Goal: Navigation & Orientation: Find specific page/section

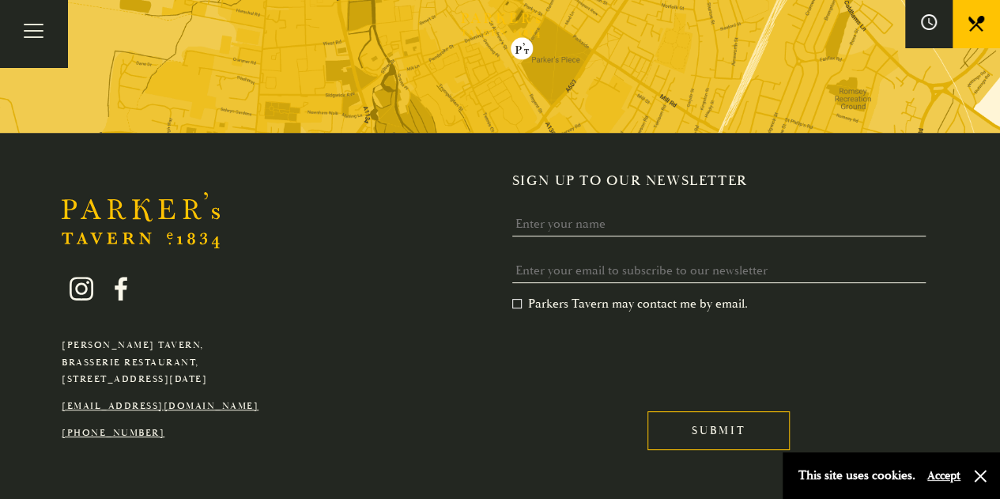
scroll to position [3153, 0]
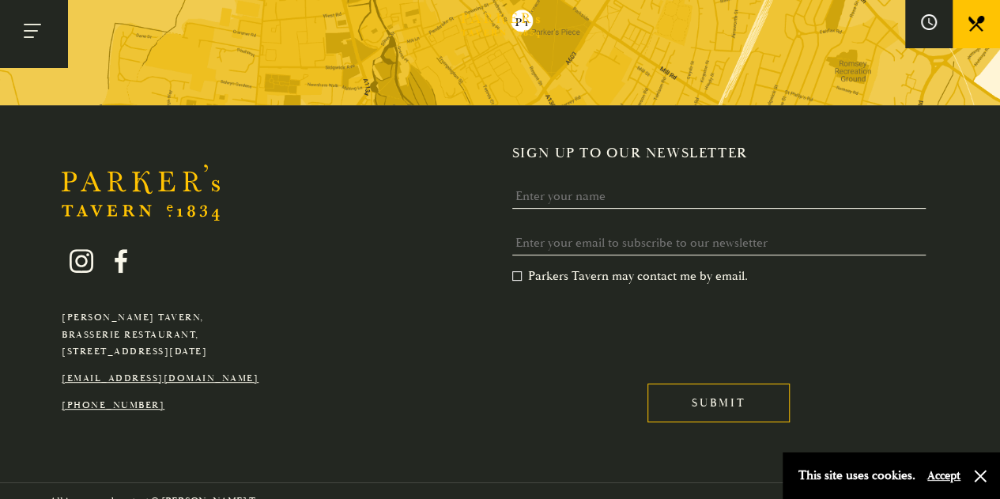
click at [33, 24] on button "Toggle navigation" at bounding box center [33, 33] width 67 height 67
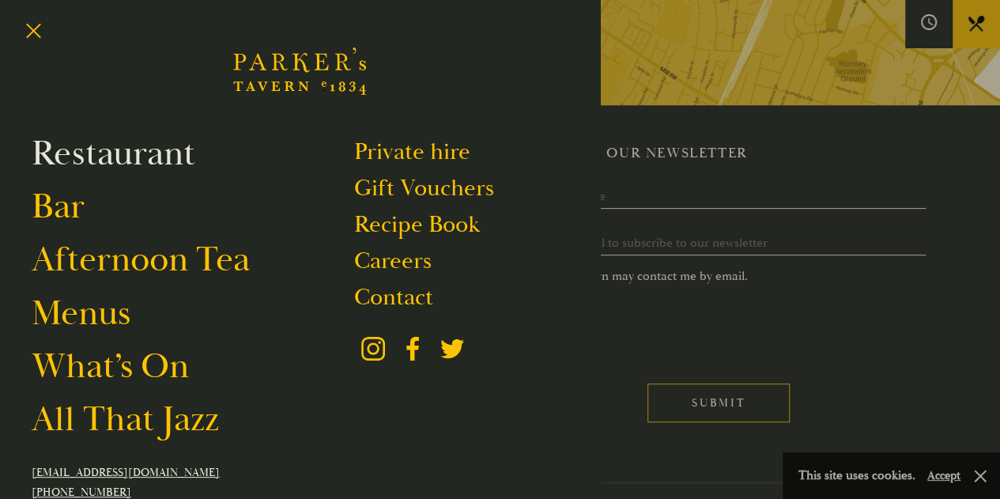
click at [133, 154] on link "Restaurant" at bounding box center [114, 153] width 164 height 44
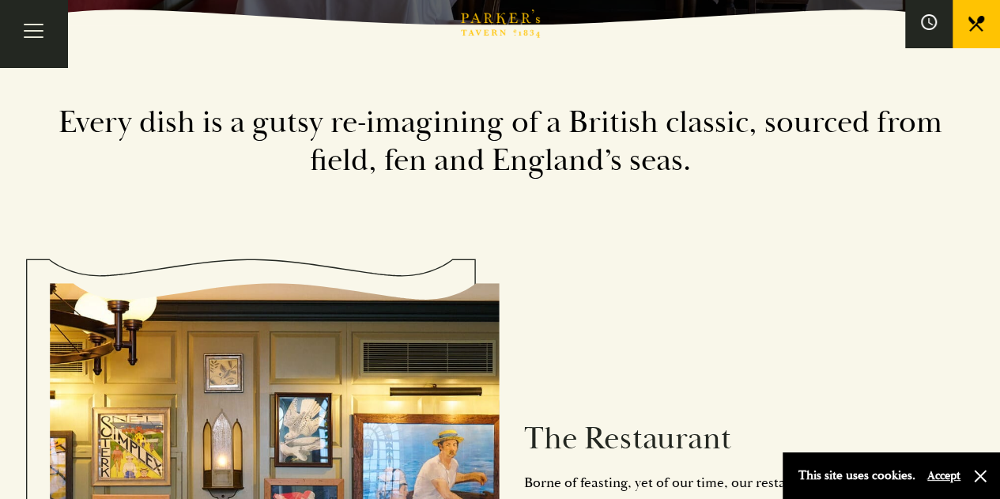
scroll to position [395, 0]
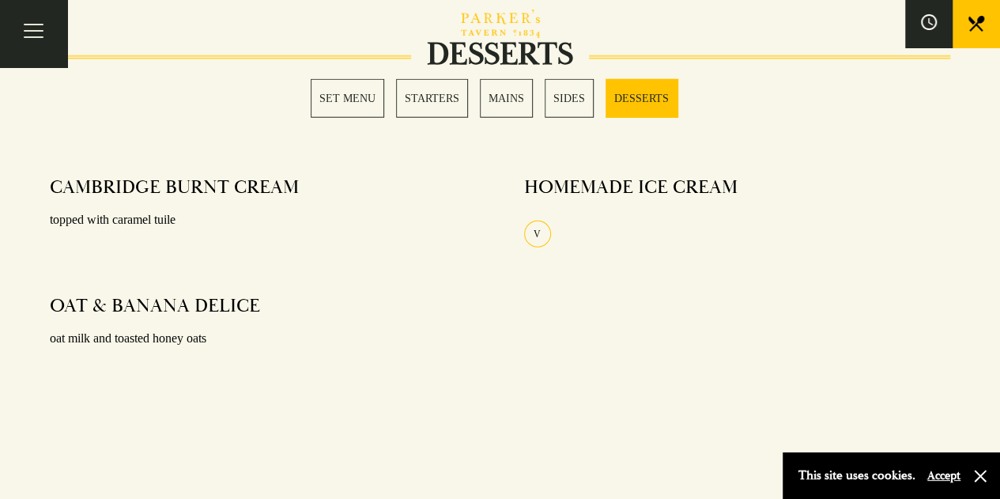
scroll to position [1740, 0]
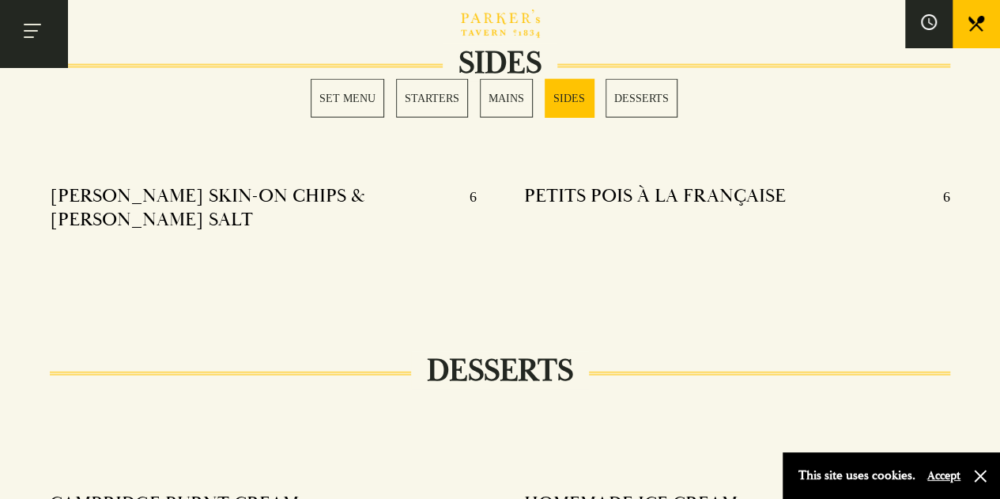
click at [28, 29] on button "Toggle navigation" at bounding box center [33, 33] width 67 height 67
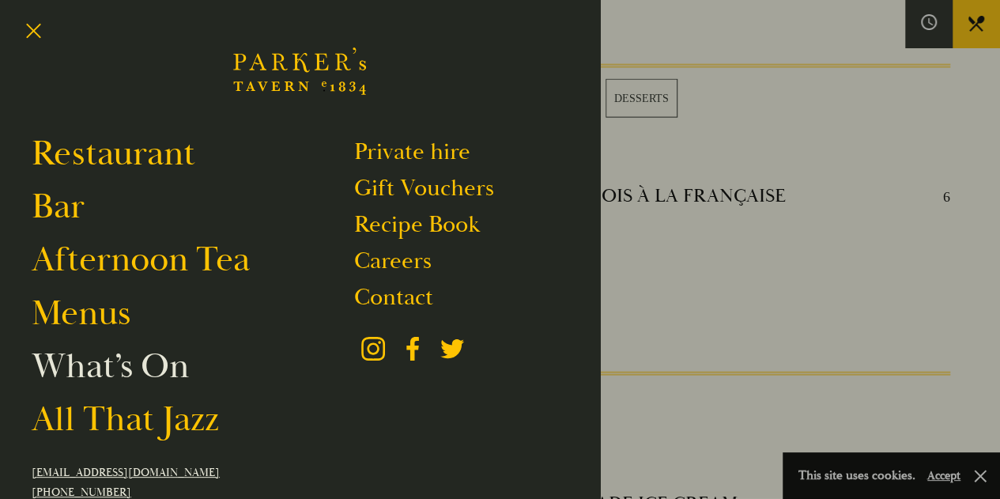
click at [96, 360] on link "What’s On" at bounding box center [110, 366] width 157 height 44
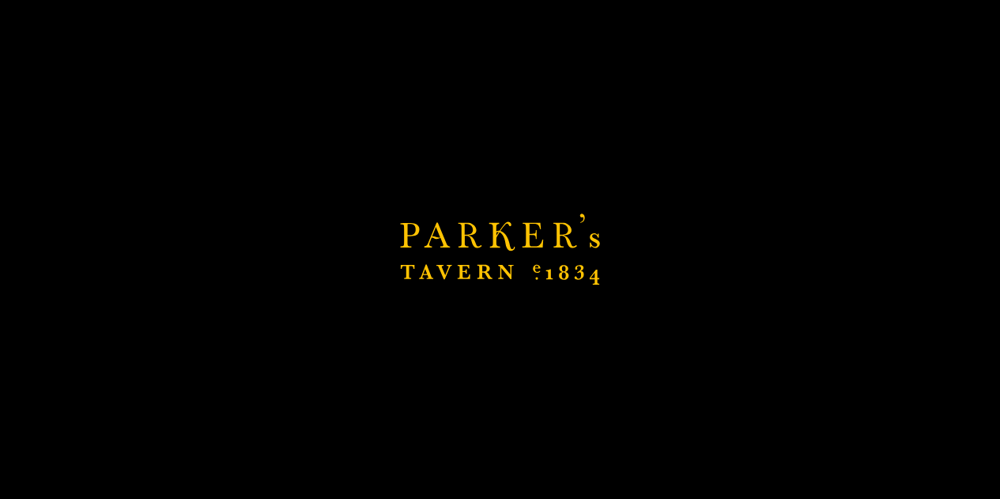
scroll to position [2056, 0]
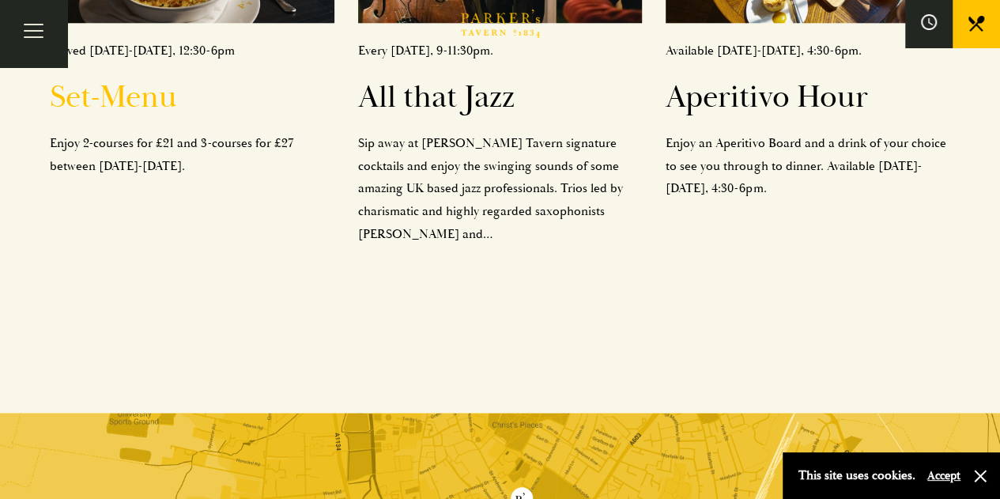
scroll to position [1265, 0]
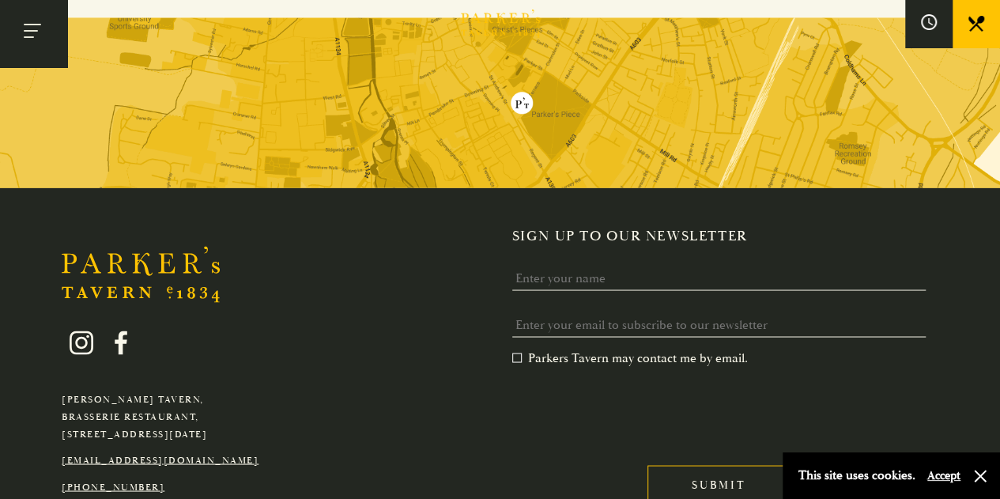
click at [25, 32] on button "Toggle navigation" at bounding box center [33, 33] width 67 height 67
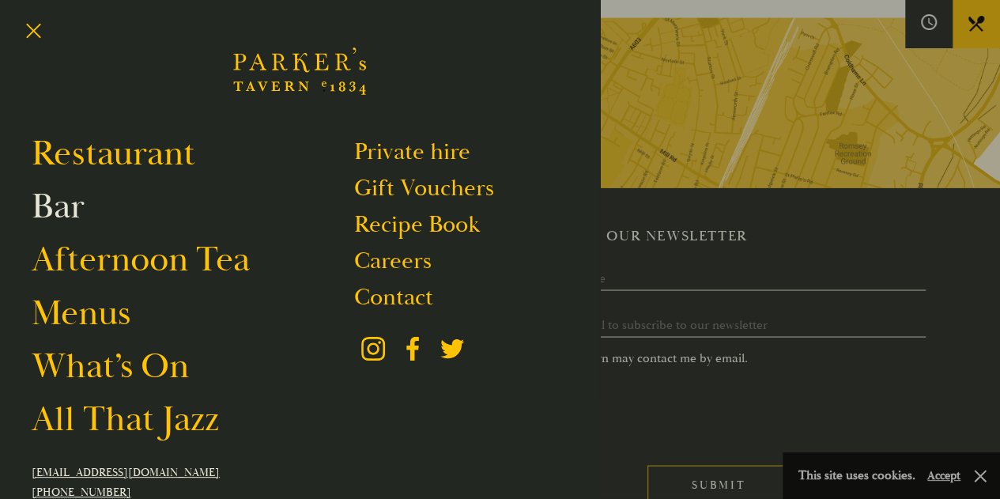
click at [74, 213] on link "Bar" at bounding box center [58, 206] width 53 height 44
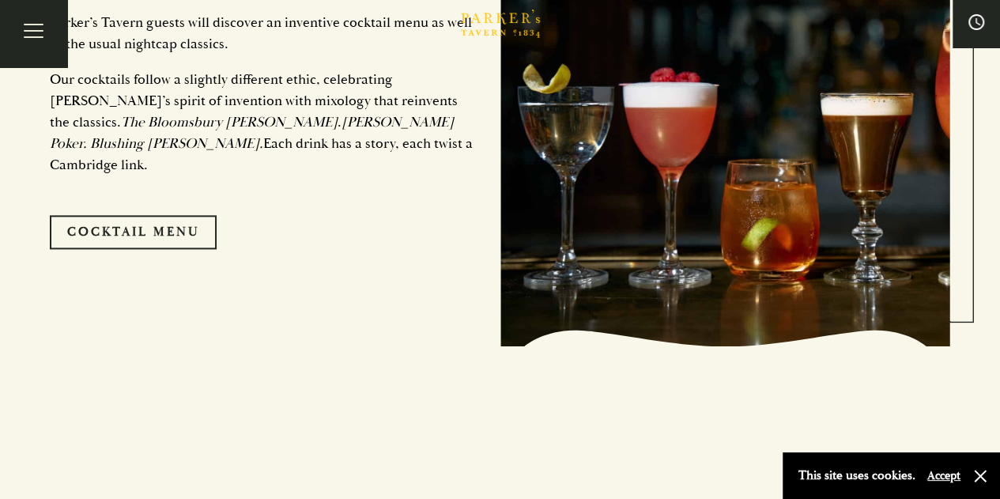
scroll to position [870, 0]
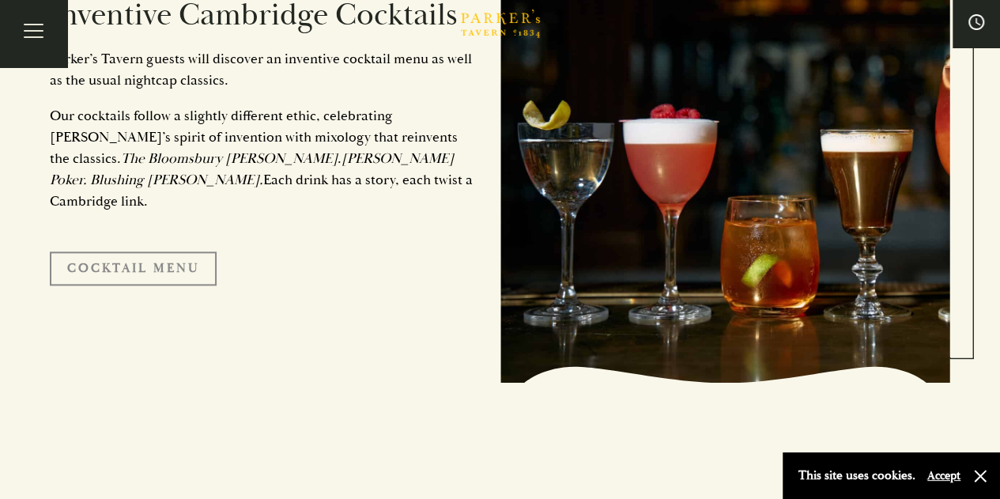
click at [105, 252] on link "Cocktail Menu" at bounding box center [133, 267] width 167 height 33
